Goal: Task Accomplishment & Management: Manage account settings

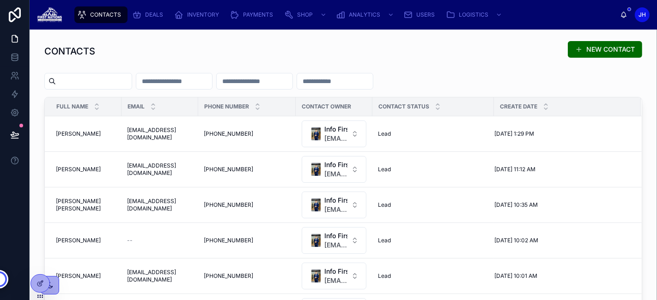
click at [115, 134] on div "[PERSON_NAME] [PERSON_NAME]" at bounding box center [86, 133] width 60 height 7
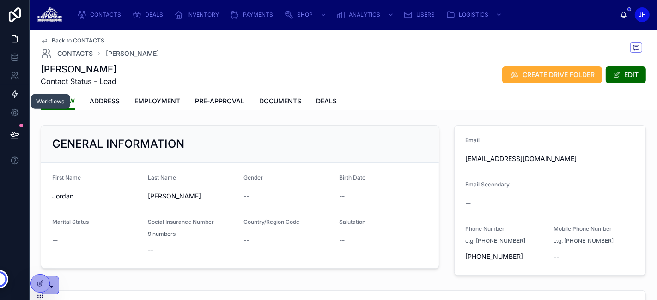
click at [17, 97] on icon at bounding box center [14, 94] width 9 height 9
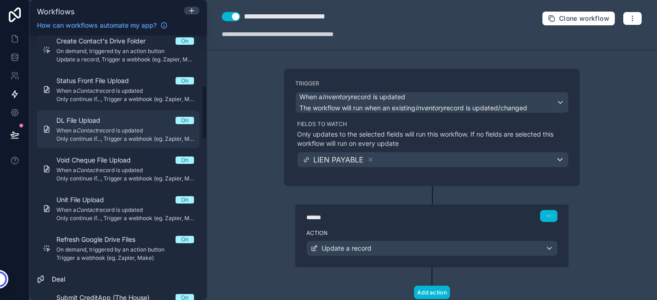
scroll to position [204, 0]
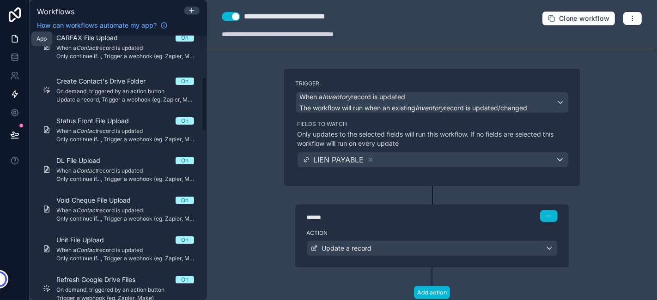
click at [14, 33] on link at bounding box center [14, 39] width 29 height 18
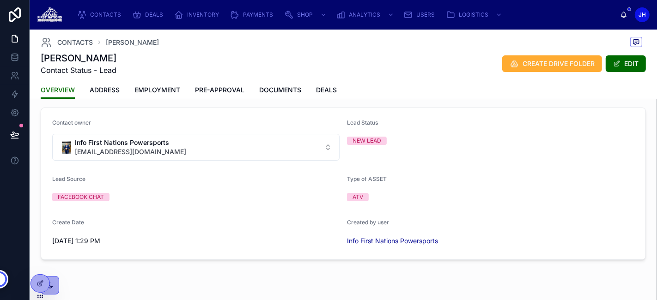
scroll to position [174, 0]
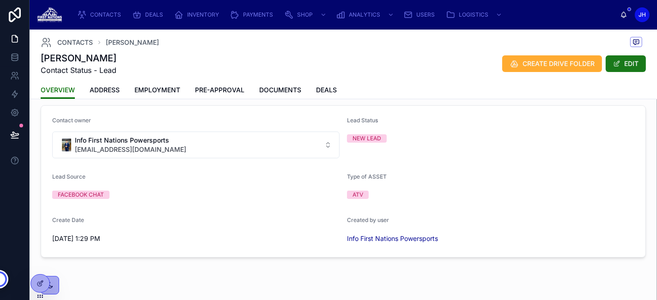
click at [620, 67] on button "EDIT" at bounding box center [625, 63] width 40 height 17
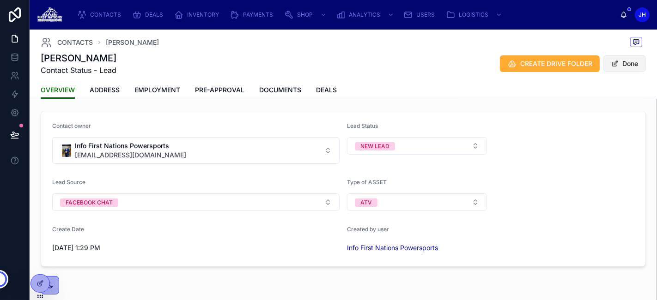
scroll to position [176, 0]
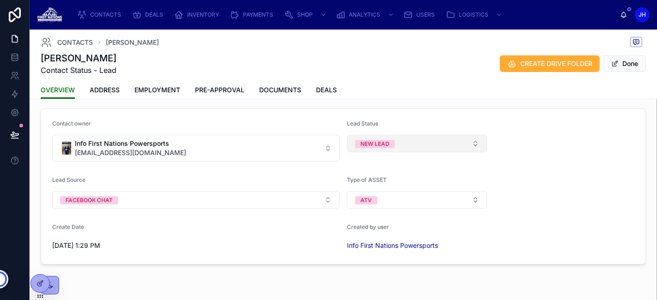
click at [398, 142] on button "NEW LEAD" at bounding box center [417, 144] width 140 height 18
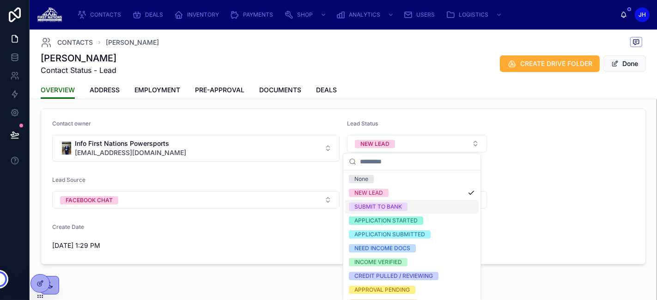
scroll to position [42, 0]
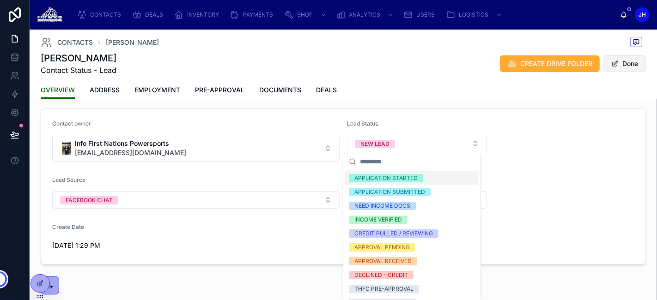
click at [624, 60] on button "Done" at bounding box center [624, 63] width 42 height 17
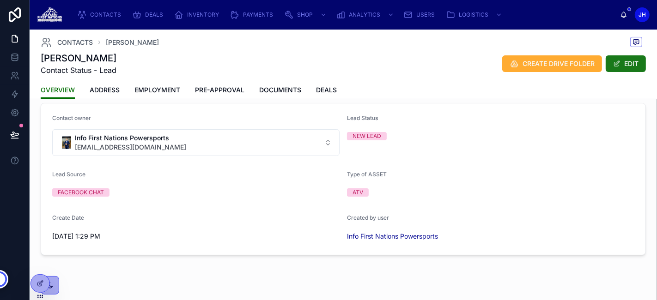
scroll to position [174, 0]
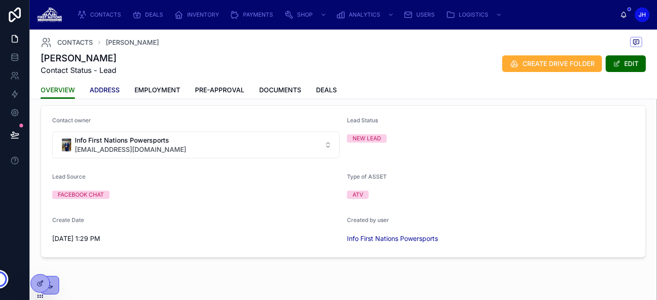
click at [105, 87] on span "ADDRESS" at bounding box center [105, 89] width 30 height 9
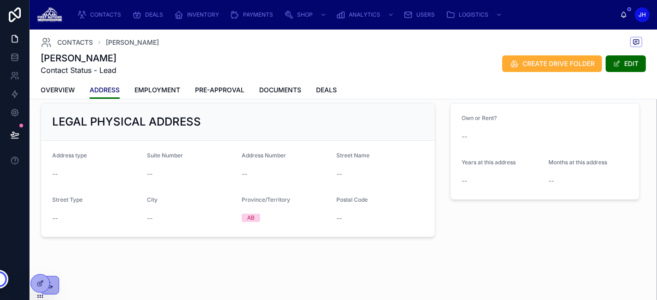
scroll to position [10, 0]
